Goal: Navigation & Orientation: Find specific page/section

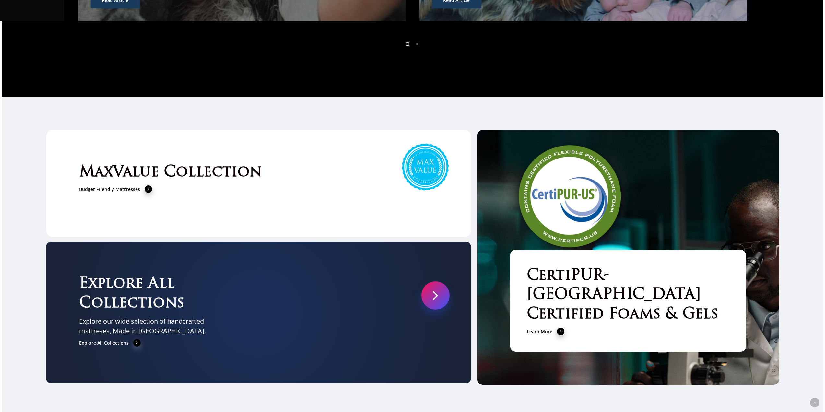
scroll to position [2618, 0]
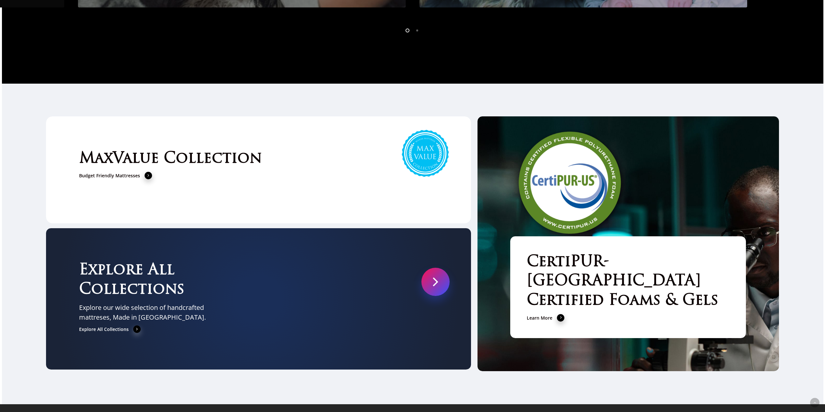
click at [434, 270] on link at bounding box center [436, 282] width 28 height 28
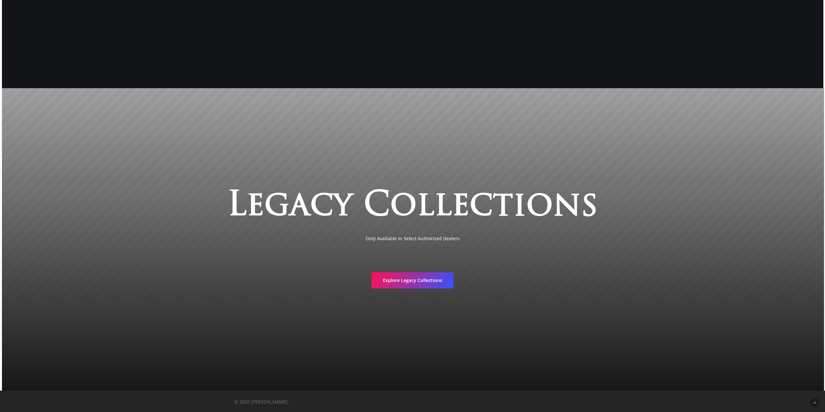
scroll to position [1494, 0]
click at [422, 279] on span "Explore Legacy Collections" at bounding box center [412, 279] width 59 height 6
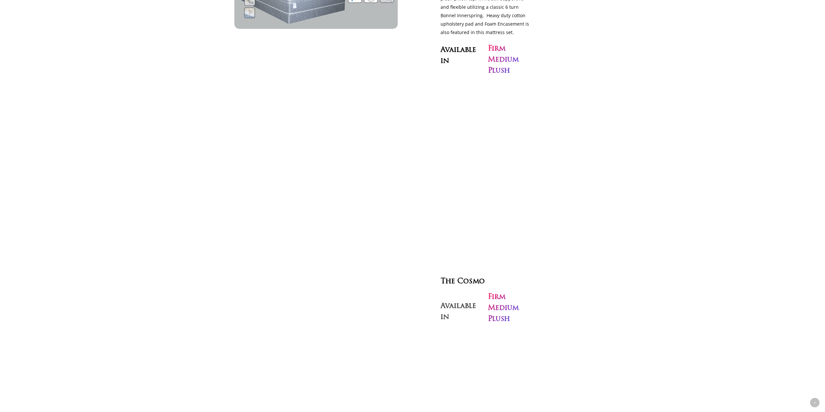
scroll to position [2250, 0]
